Goal: Find contact information: Find contact information

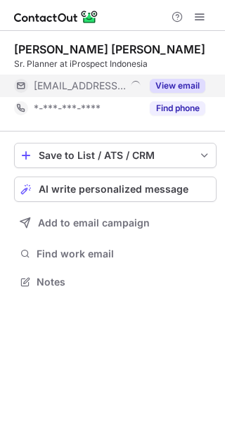
scroll to position [272, 225]
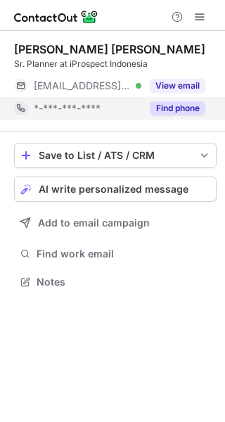
click at [163, 113] on button "Find phone" at bounding box center [178, 108] width 56 height 14
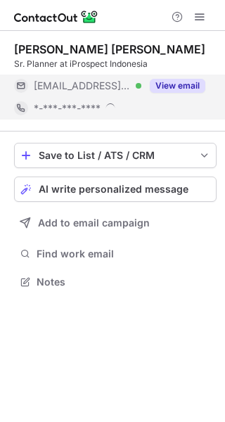
click at [169, 94] on div "Tody Aria Sandy Sr. Planner at iProspect Indonesia ***@iprospect.com Verified V…" at bounding box center [112, 211] width 225 height 422
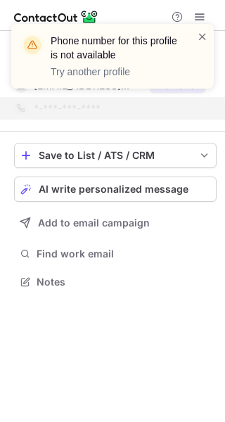
click at [210, 37] on div "Phone number for this profile is not available Try another profile" at bounding box center [112, 56] width 203 height 65
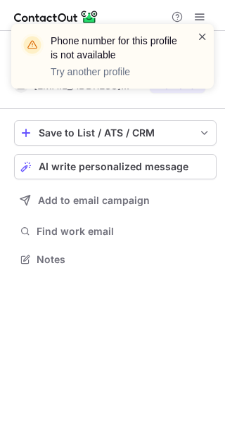
click at [201, 32] on span at bounding box center [202, 37] width 11 height 14
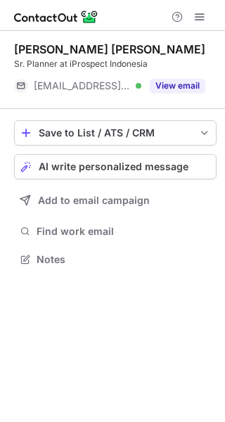
click at [189, 87] on div "Phone number for this profile is not available Try another profile" at bounding box center [112, 62] width 225 height 104
click at [189, 87] on button "View email" at bounding box center [178, 86] width 56 height 14
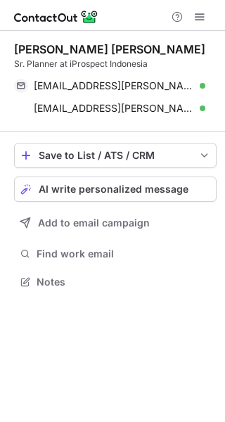
scroll to position [272, 225]
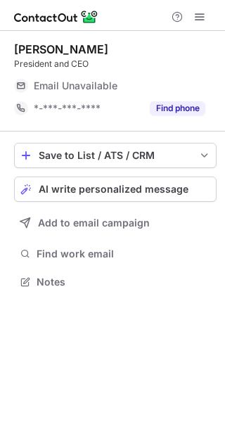
scroll to position [272, 225]
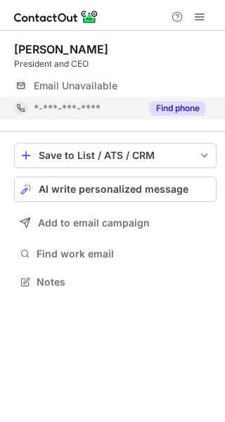
click at [169, 110] on button "Find phone" at bounding box center [178, 108] width 56 height 14
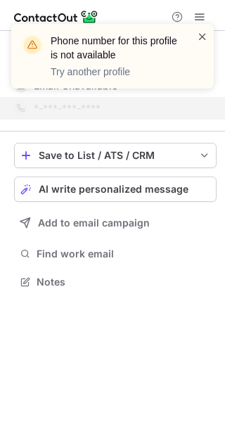
click at [203, 34] on span at bounding box center [202, 37] width 11 height 14
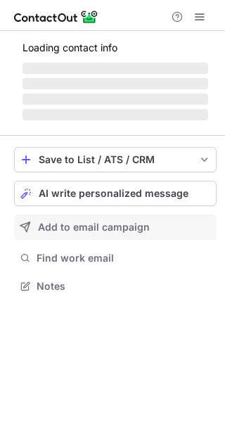
scroll to position [272, 225]
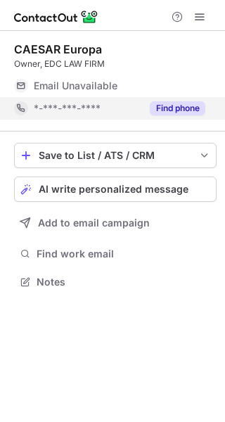
click at [174, 107] on button "Find phone" at bounding box center [178, 108] width 56 height 14
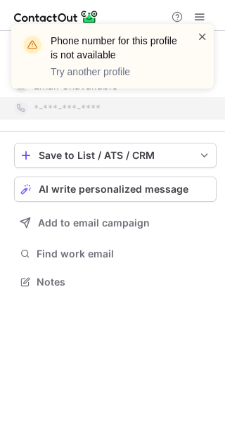
click at [199, 36] on span at bounding box center [202, 37] width 11 height 14
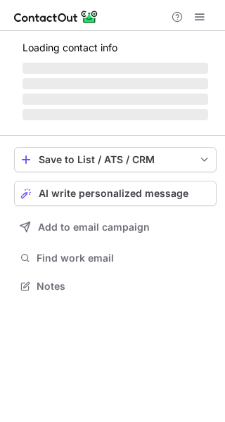
scroll to position [285, 225]
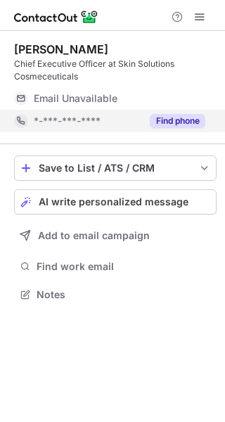
click at [176, 119] on button "Find phone" at bounding box center [178, 121] width 56 height 14
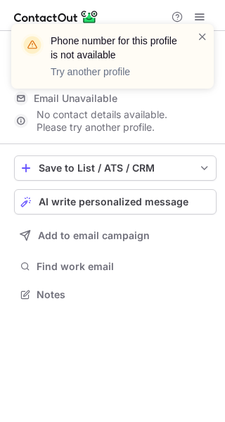
click at [209, 29] on div "Phone number for this profile is not available Try another profile" at bounding box center [112, 56] width 203 height 65
